Goal: Information Seeking & Learning: Learn about a topic

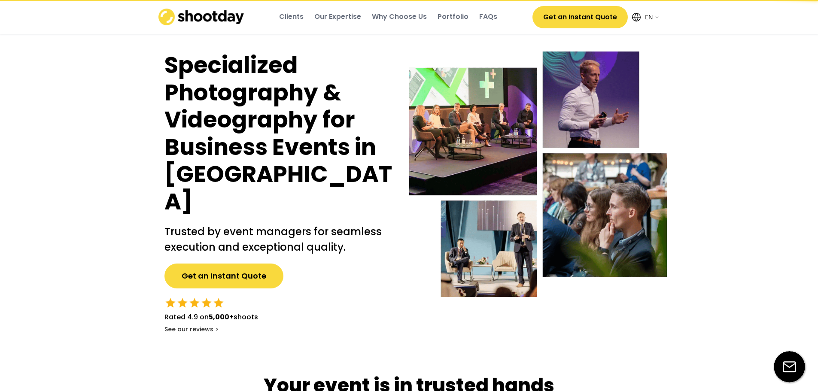
select select ""en""
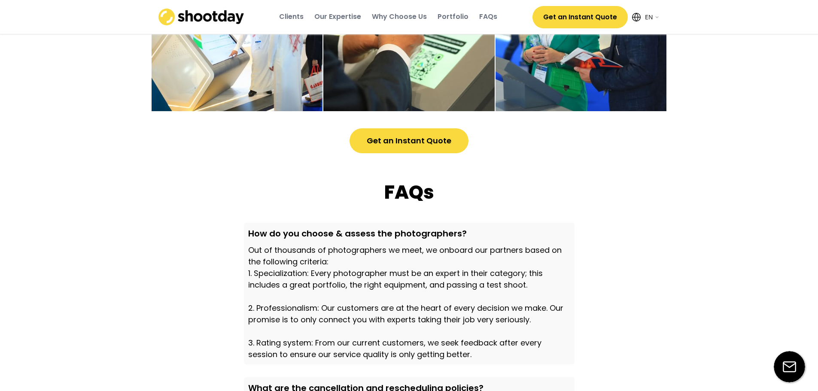
scroll to position [2275, 0]
